Goal: Find specific page/section: Find specific page/section

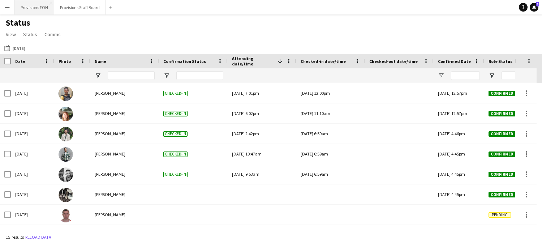
click at [52, 12] on button "Provisions FOH Close" at bounding box center [34, 7] width 39 height 14
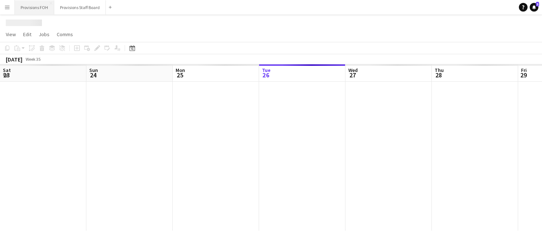
scroll to position [0, 173]
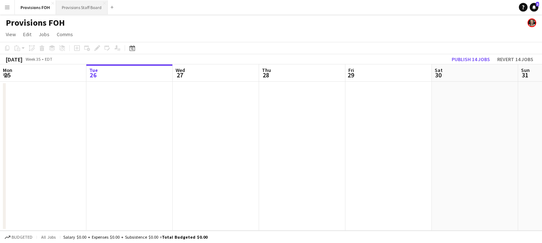
click at [74, 4] on button "Provisions Staff Board Close" at bounding box center [82, 7] width 52 height 14
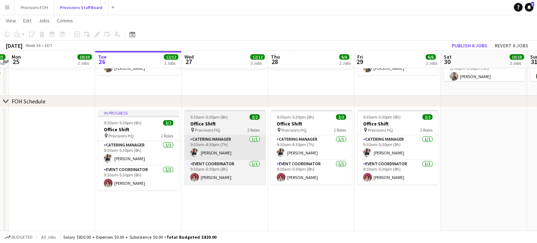
scroll to position [0, 337]
